Goal: Task Accomplishment & Management: Manage account settings

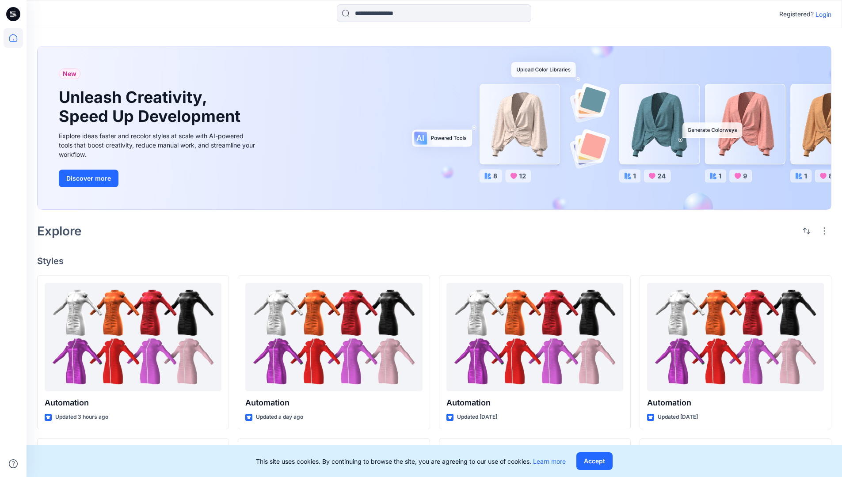
click at [821, 14] on p "Login" at bounding box center [823, 14] width 16 height 9
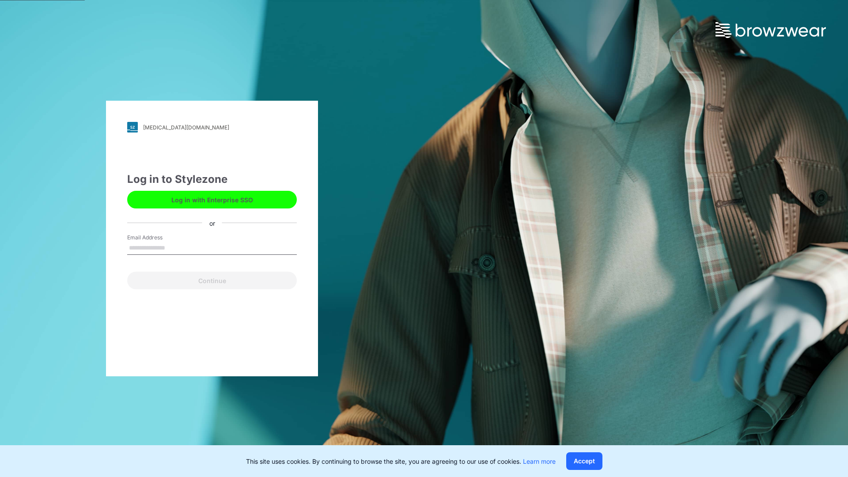
click at [175, 247] on input "Email Address" at bounding box center [212, 248] width 170 height 13
type input "**********"
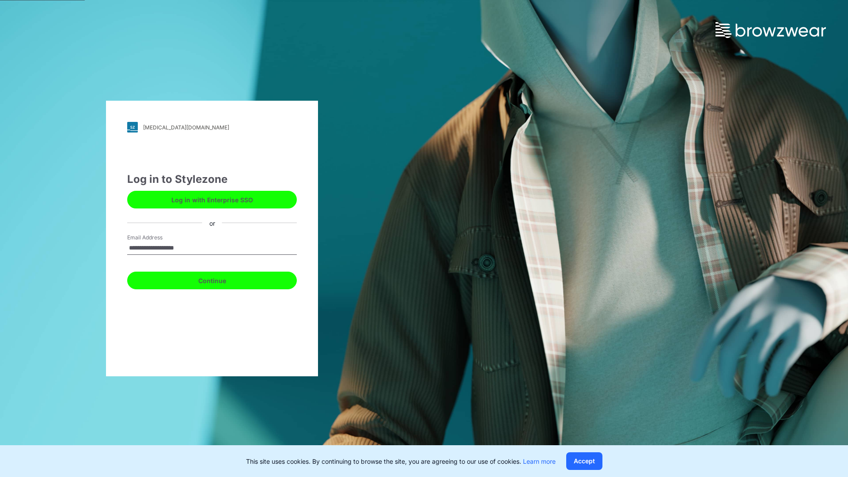
click at [222, 279] on button "Continue" at bounding box center [212, 281] width 170 height 18
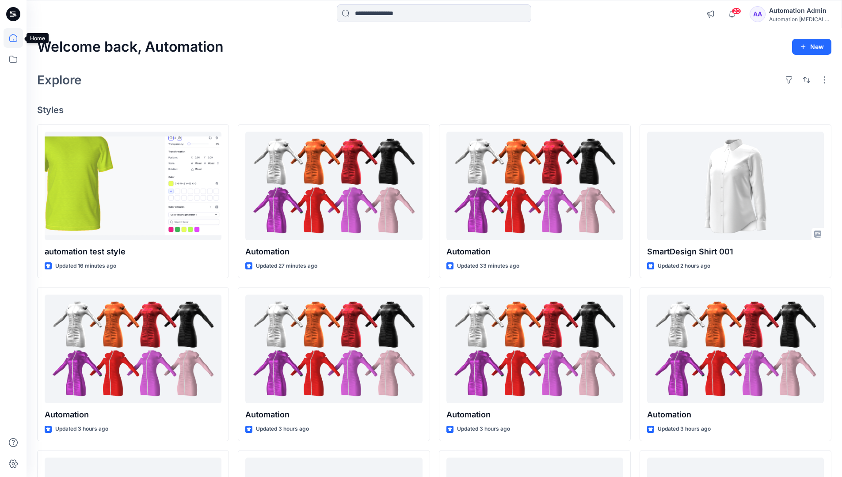
click at [17, 38] on icon at bounding box center [13, 38] width 8 height 8
click at [12, 57] on icon at bounding box center [13, 58] width 19 height 19
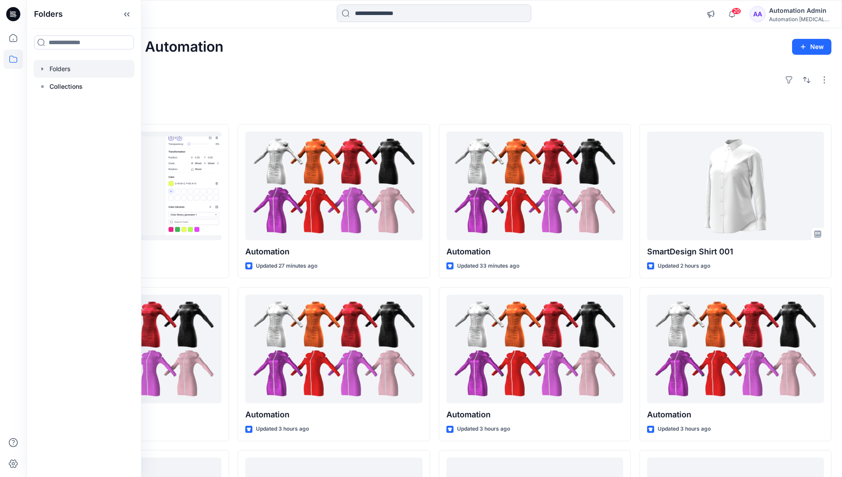
click at [59, 68] on div at bounding box center [84, 69] width 101 height 18
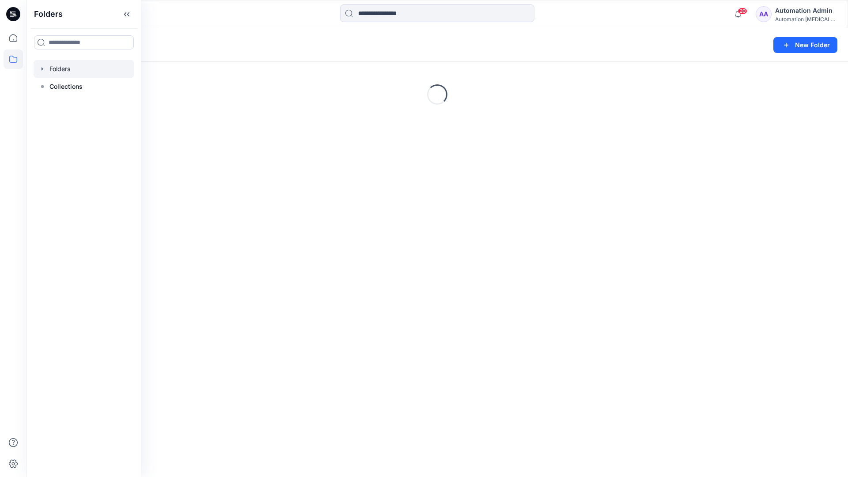
click at [425, 306] on div "Folders New Folder Loading..." at bounding box center [438, 252] width 822 height 449
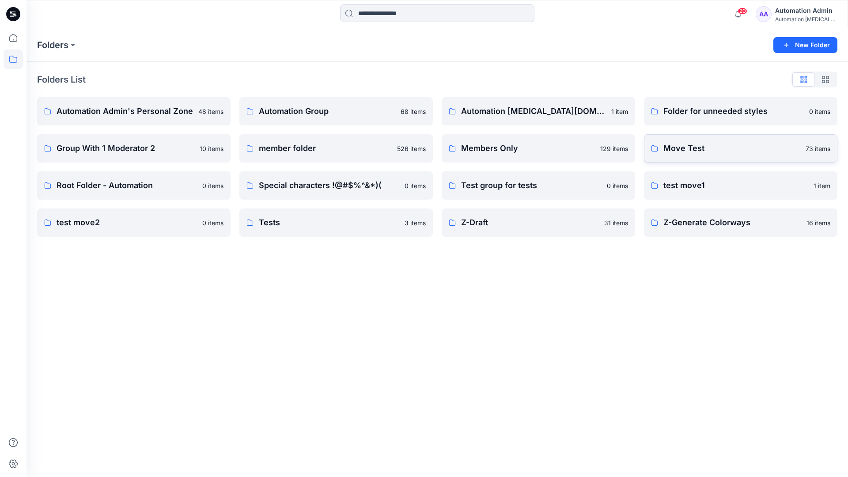
click at [695, 146] on p "Move Test" at bounding box center [732, 148] width 137 height 12
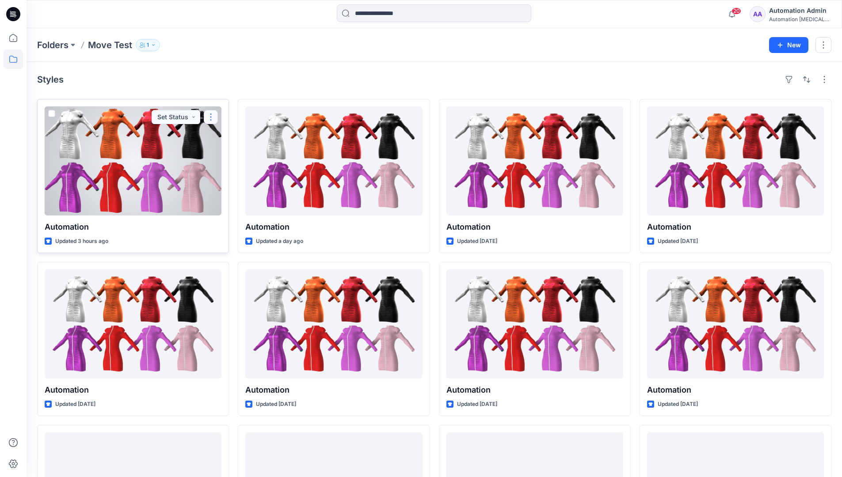
click at [207, 120] on button "button" at bounding box center [211, 117] width 14 height 14
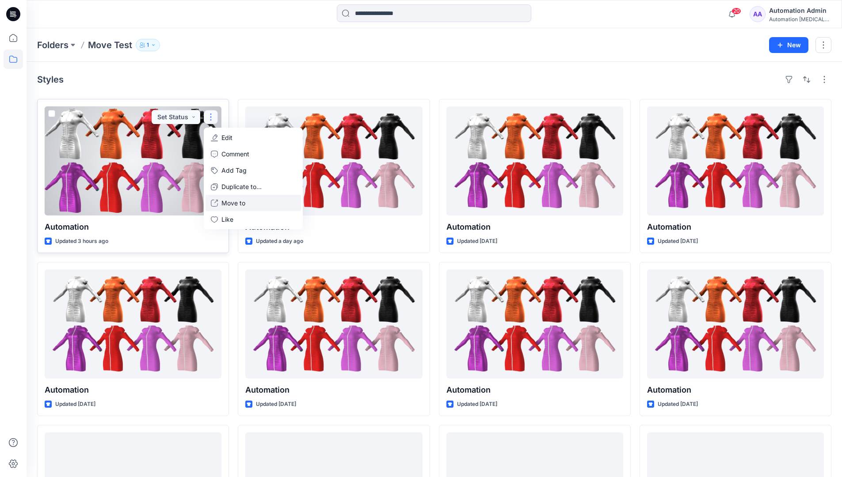
click at [236, 201] on p "Move to" at bounding box center [233, 202] width 24 height 9
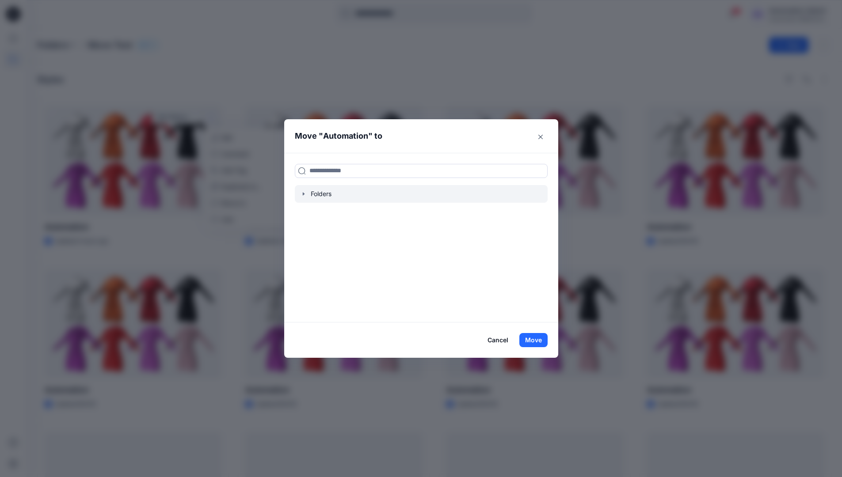
click at [304, 194] on icon "button" at bounding box center [303, 193] width 2 height 3
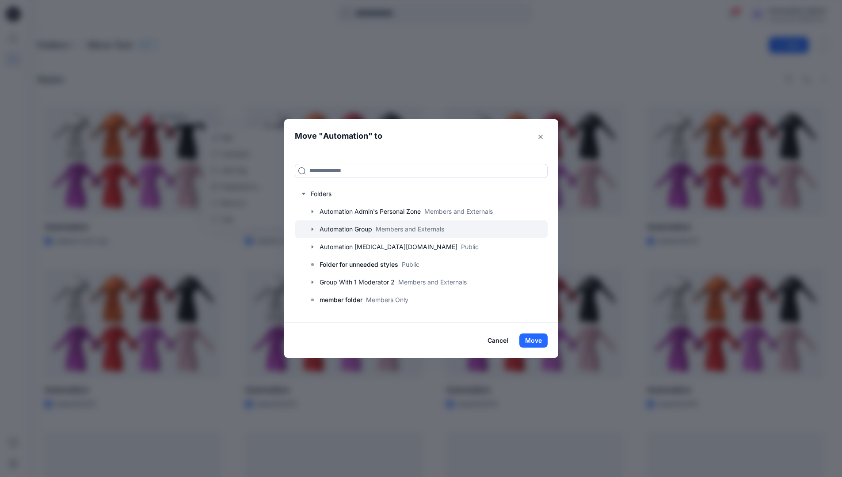
click at [332, 227] on div at bounding box center [421, 230] width 253 height 18
click at [539, 338] on button "Move" at bounding box center [533, 341] width 28 height 14
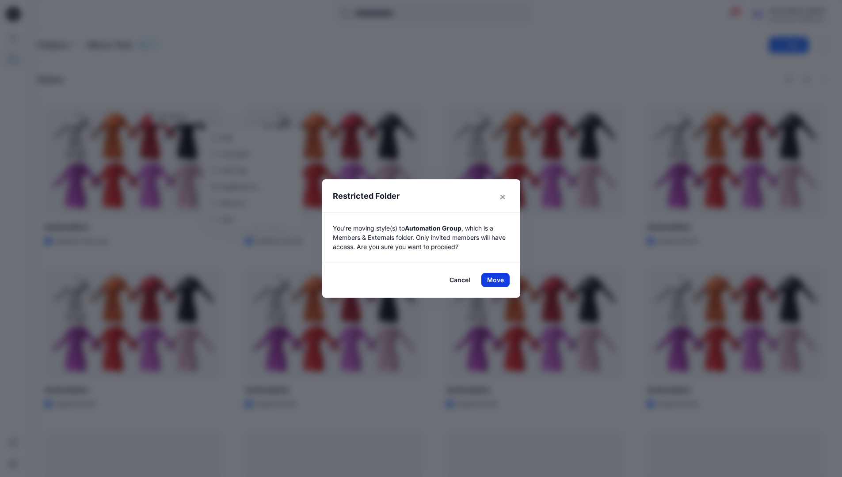
click at [498, 280] on button "Move" at bounding box center [495, 280] width 28 height 14
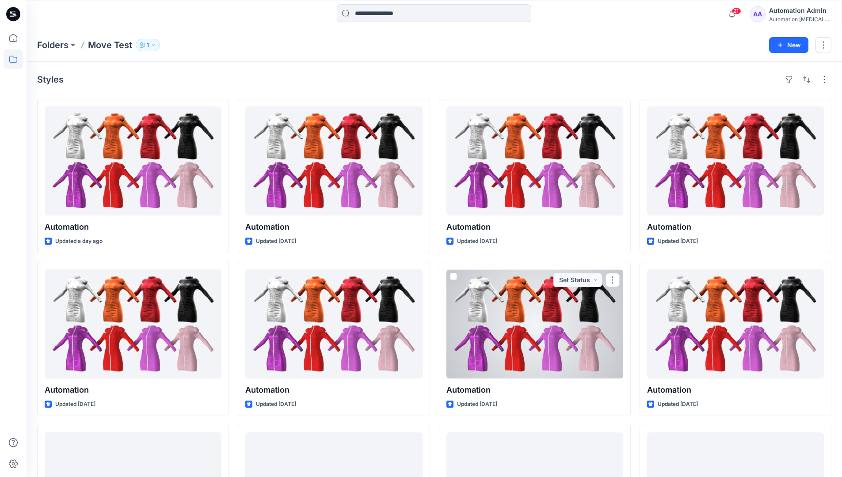
click at [795, 13] on div "Automation Admin" at bounding box center [800, 10] width 62 height 11
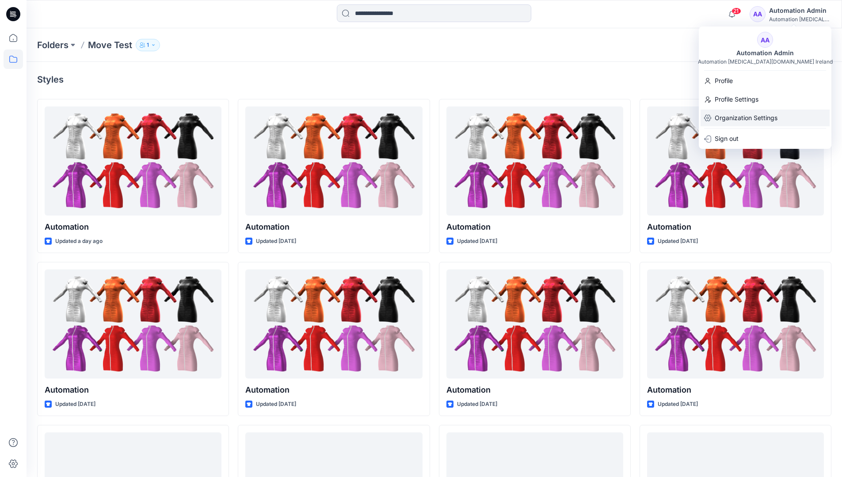
click at [754, 112] on p "Organization Settings" at bounding box center [746, 118] width 63 height 17
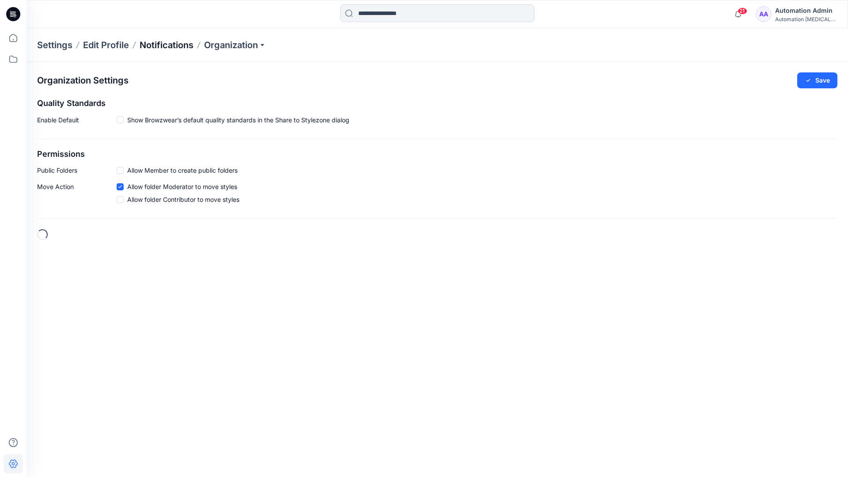
click at [161, 44] on p "Notifications" at bounding box center [167, 45] width 54 height 12
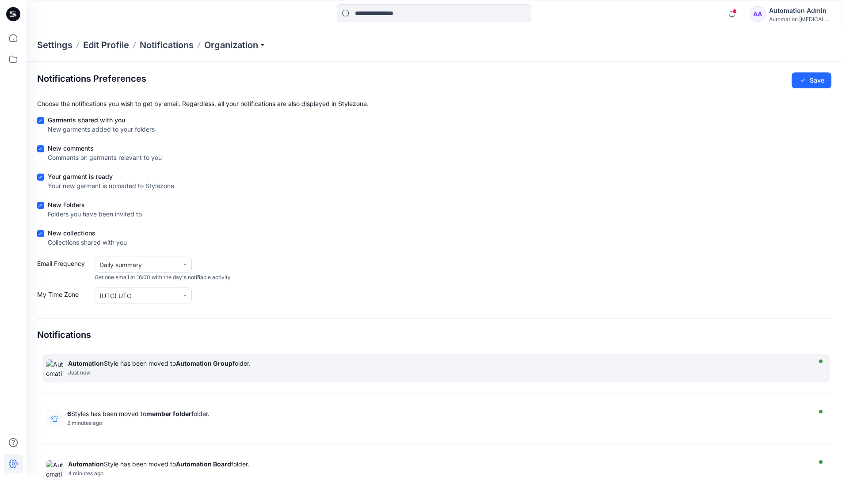
click at [204, 363] on strong "Automation Group" at bounding box center [204, 364] width 57 height 8
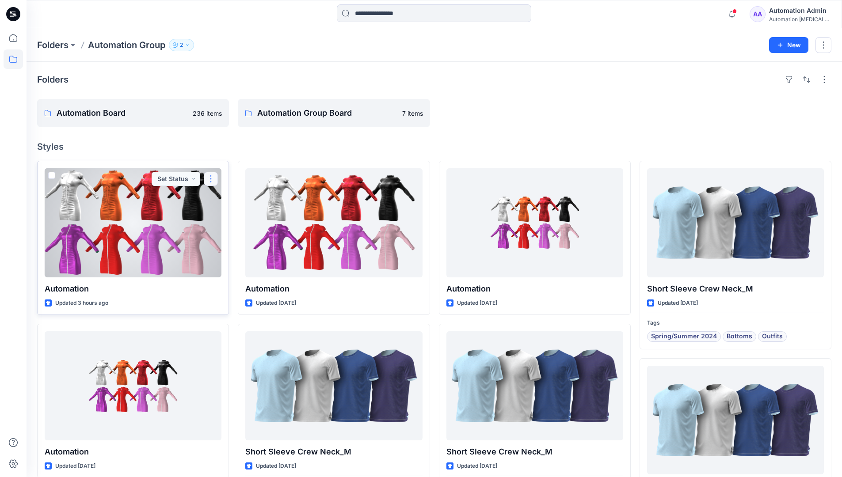
click at [213, 179] on button "button" at bounding box center [211, 179] width 14 height 14
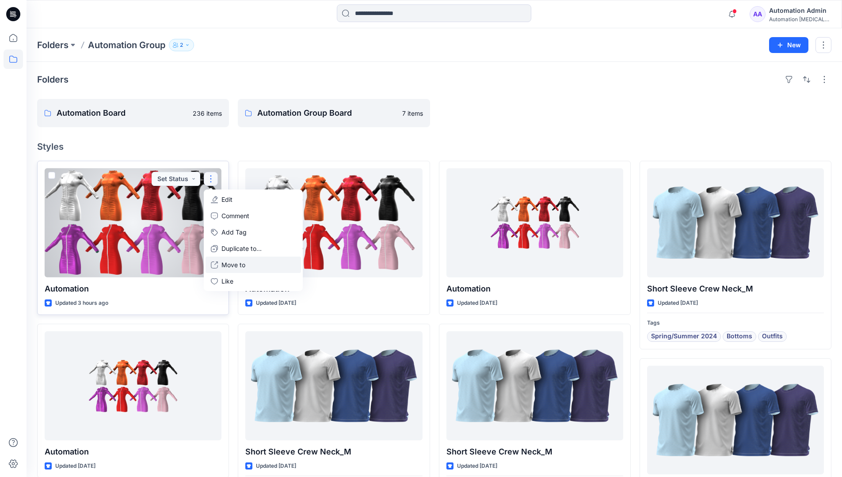
click at [226, 264] on p "Move to" at bounding box center [233, 264] width 24 height 9
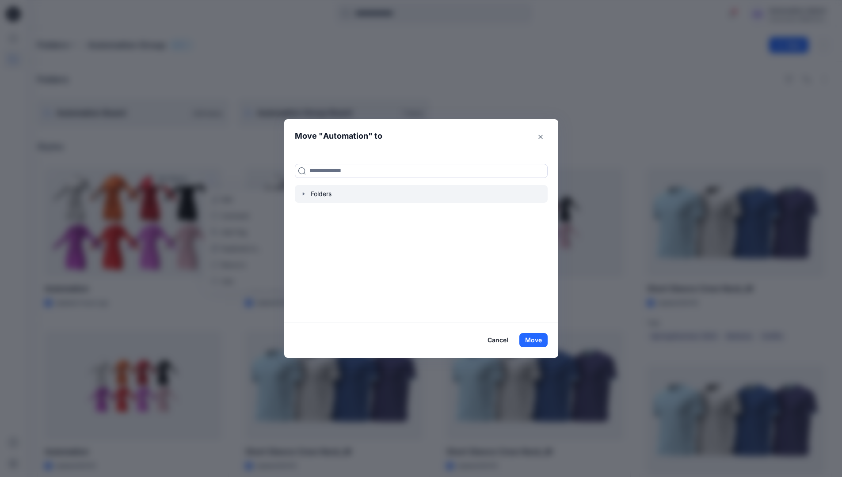
click at [307, 195] on icon "button" at bounding box center [303, 193] width 7 height 7
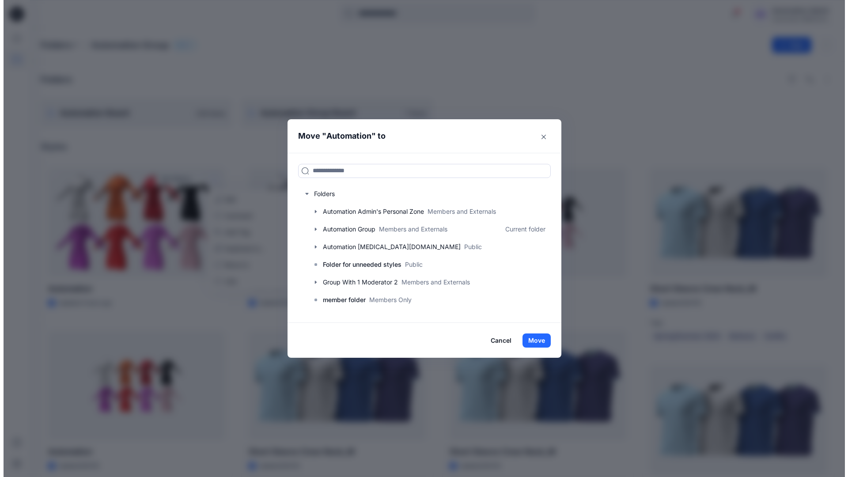
scroll to position [87, 0]
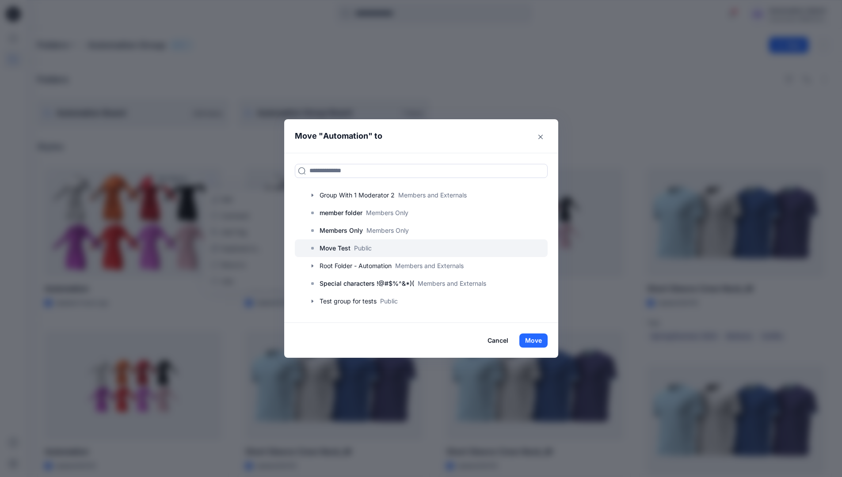
click at [345, 244] on p "Move Test" at bounding box center [334, 248] width 31 height 11
click at [541, 337] on button "Move" at bounding box center [533, 341] width 28 height 14
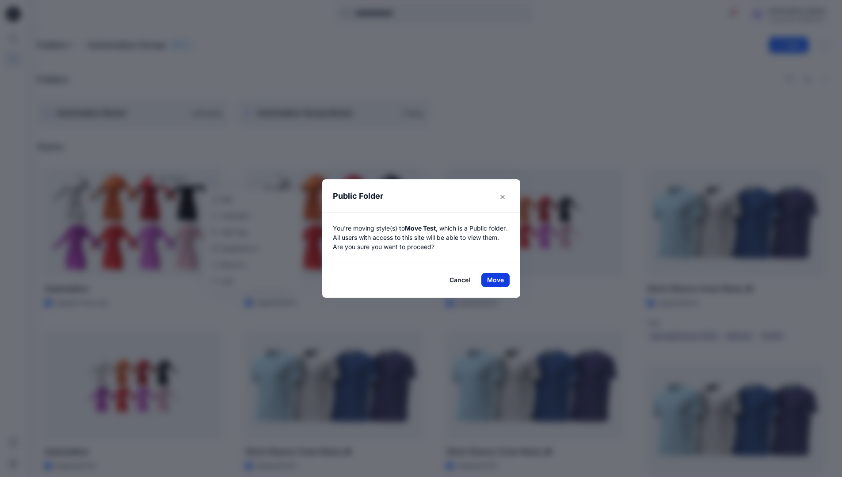
click at [498, 280] on button "Move" at bounding box center [495, 280] width 28 height 14
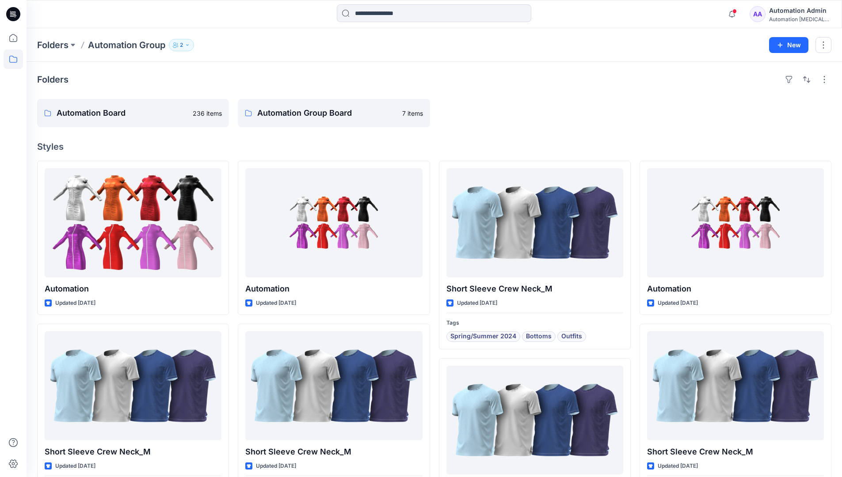
click at [789, 14] on div "Automation Admin" at bounding box center [800, 10] width 62 height 11
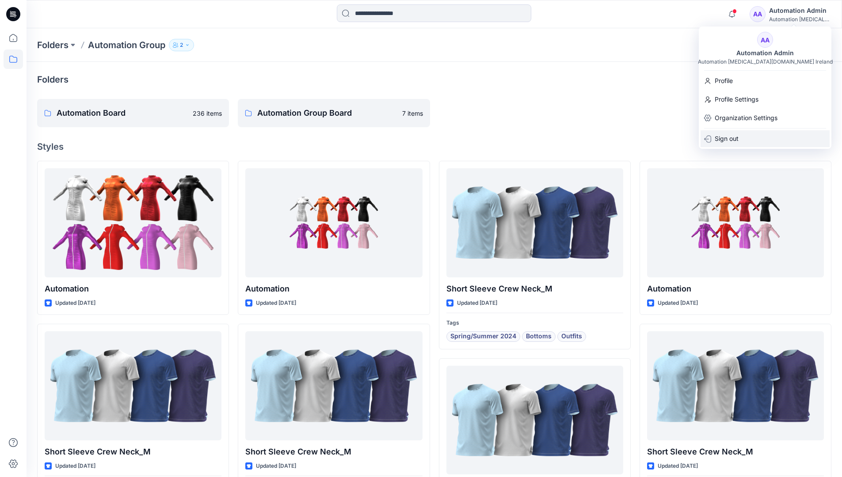
click at [745, 135] on div "Sign out" at bounding box center [764, 138] width 129 height 17
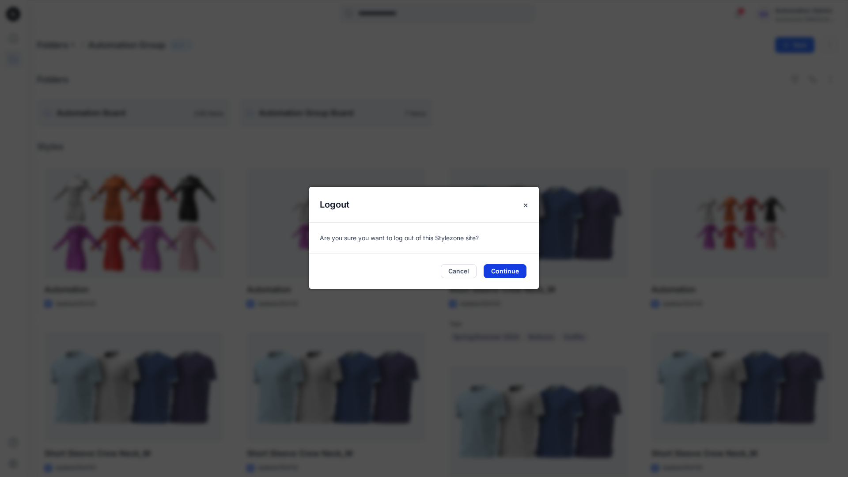
click at [501, 269] on button "Continue" at bounding box center [505, 271] width 43 height 14
